Goal: Information Seeking & Learning: Learn about a topic

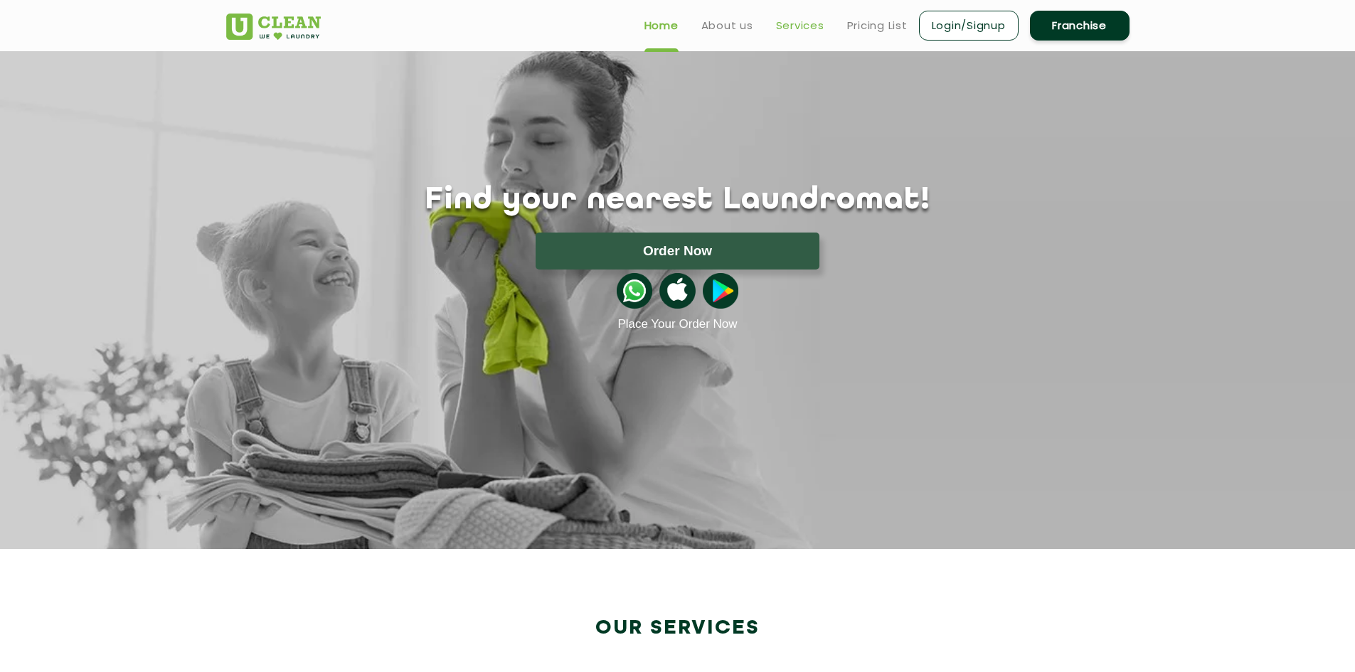
scroll to position [1210, 0]
click at [790, 23] on link "Services" at bounding box center [800, 25] width 48 height 17
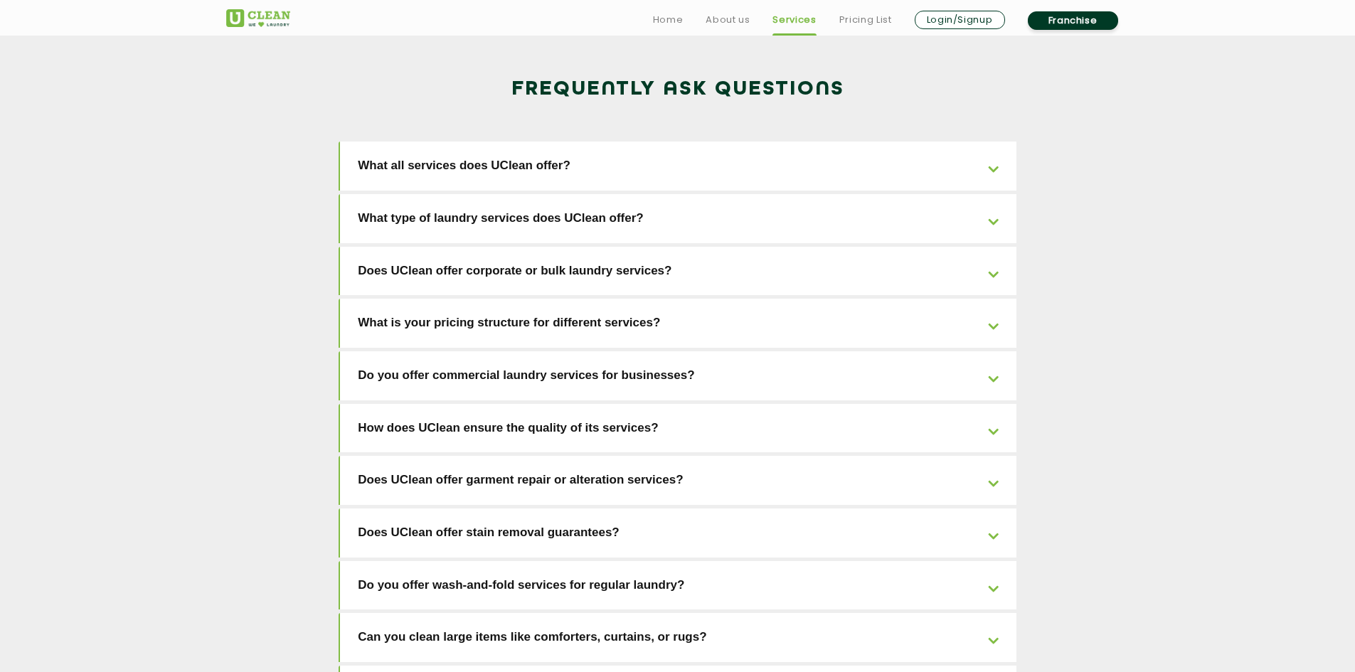
scroll to position [2276, 0]
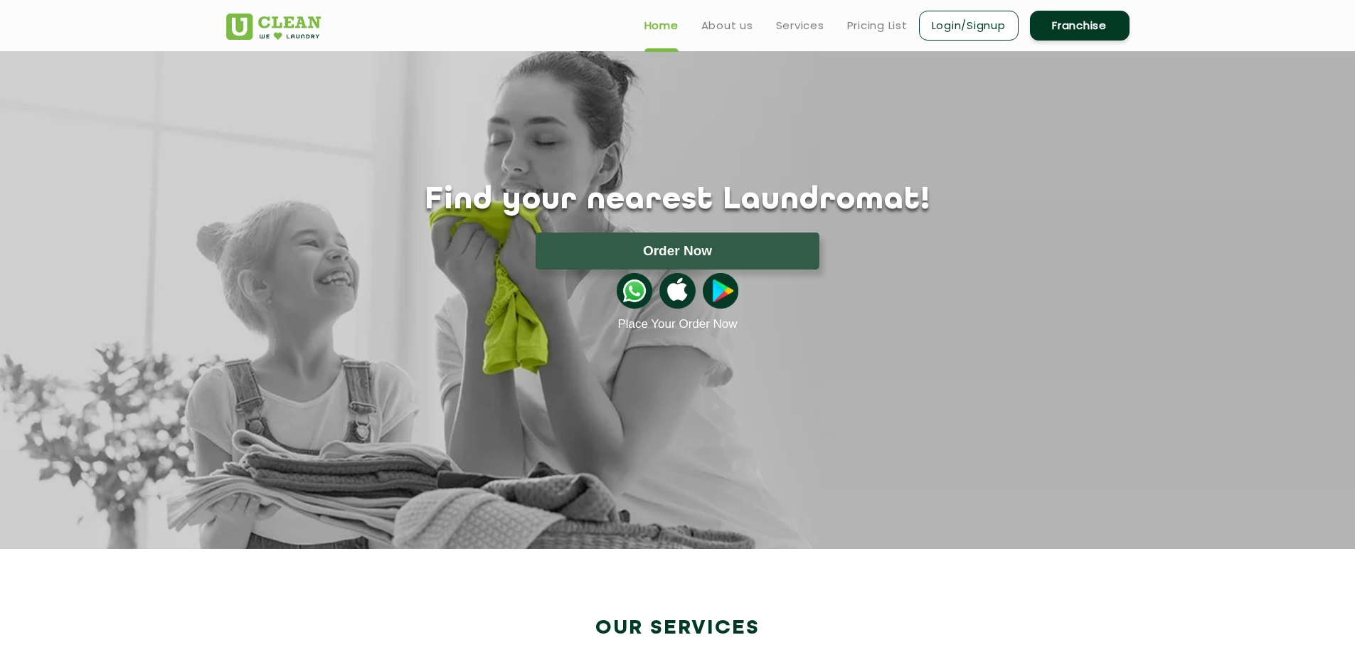
scroll to position [1210, 0]
click at [729, 28] on link "About us" at bounding box center [727, 25] width 52 height 17
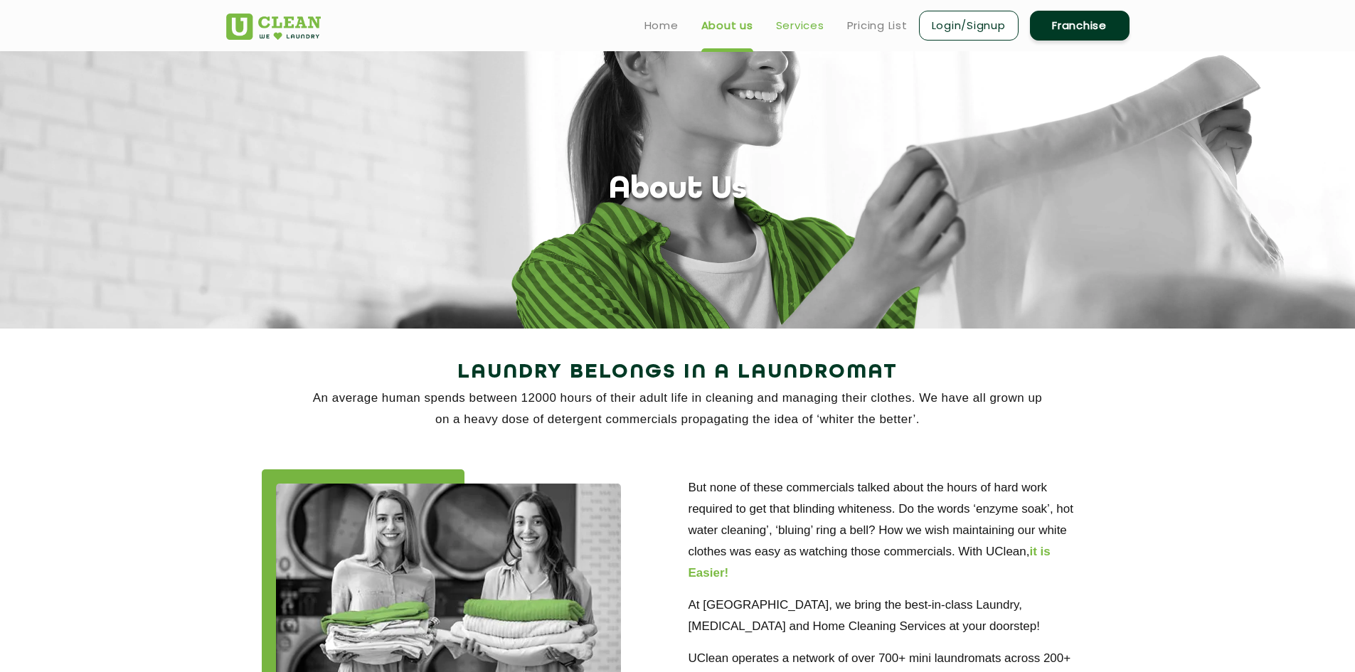
click at [792, 19] on link "Services" at bounding box center [800, 25] width 48 height 17
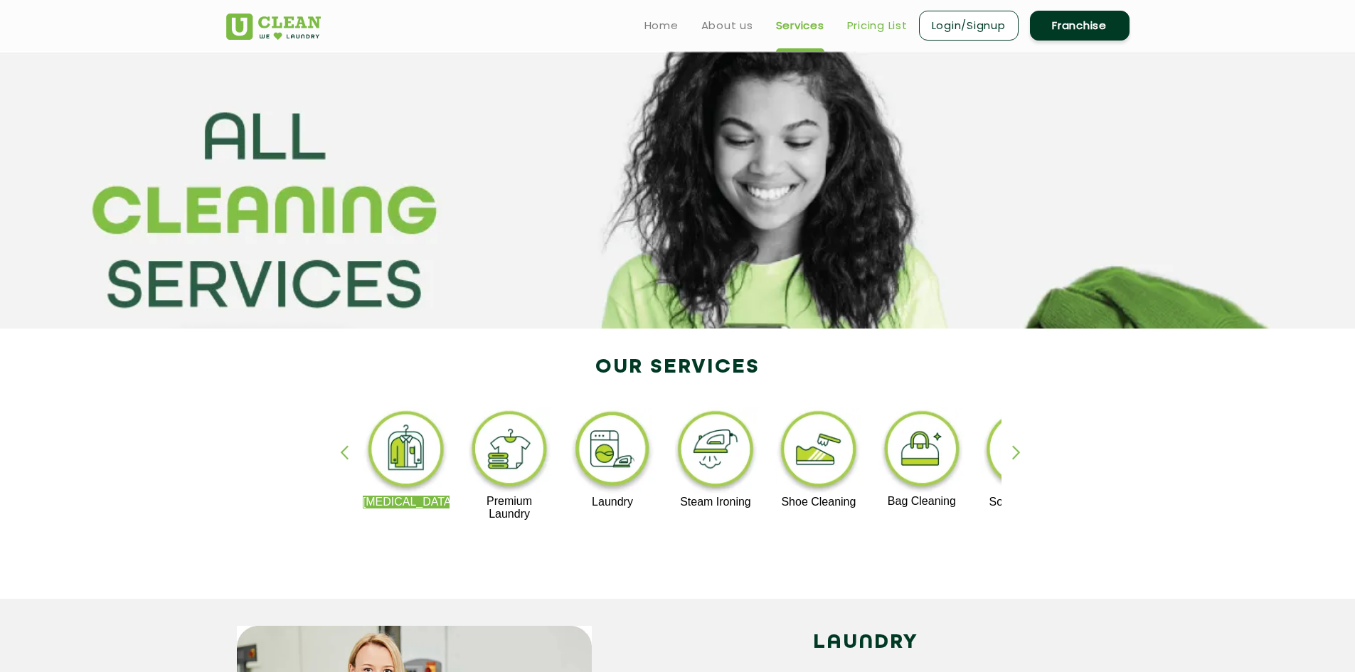
click at [886, 26] on link "Pricing List" at bounding box center [877, 25] width 60 height 17
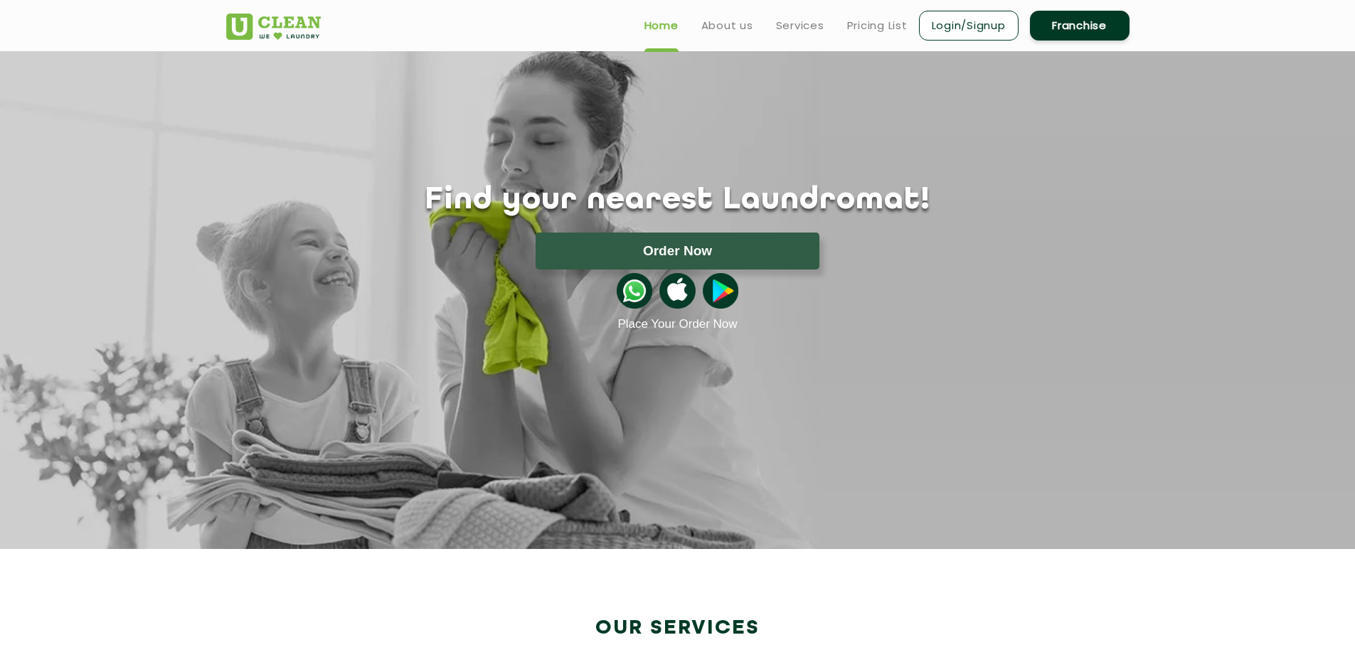
scroll to position [1210, 0]
